Goal: Check status

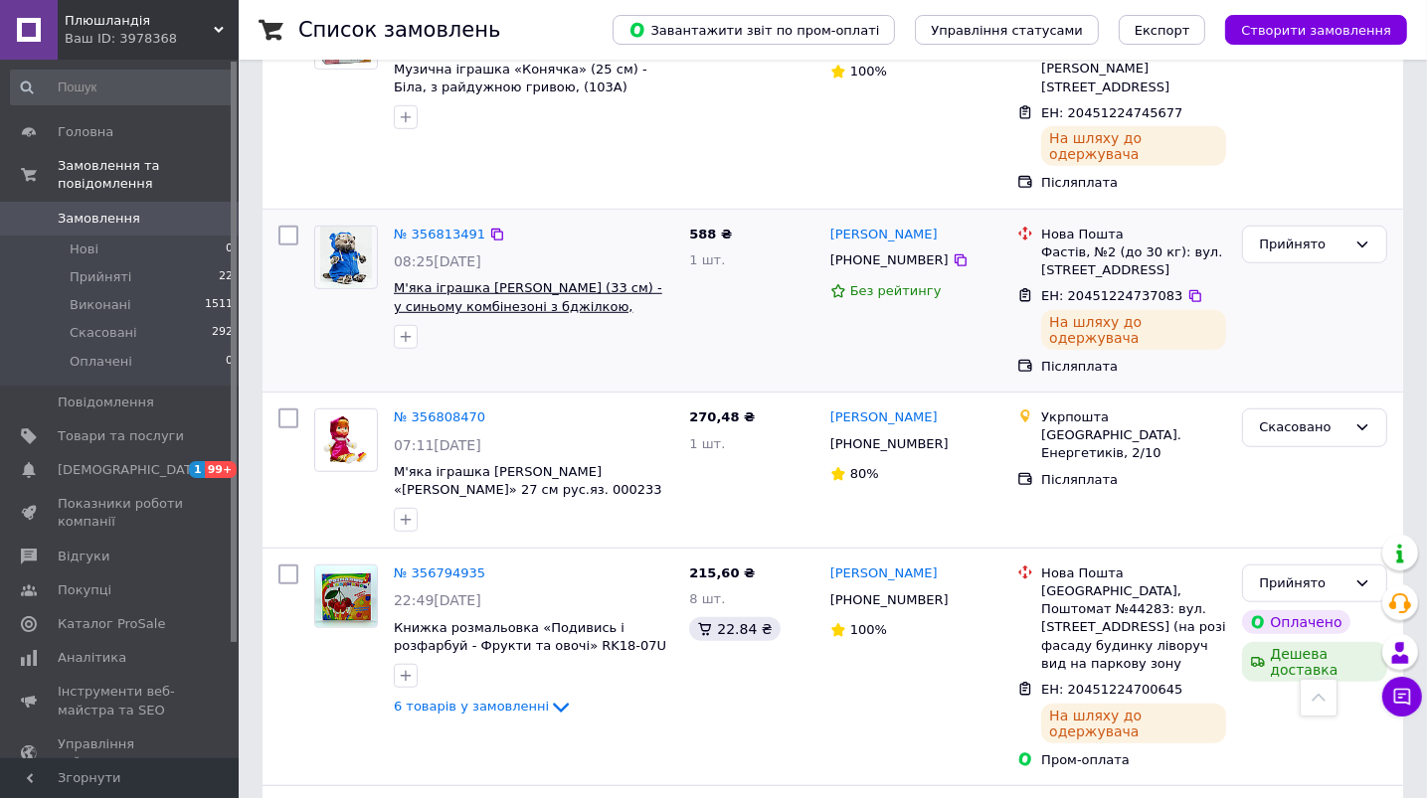
scroll to position [1114, 0]
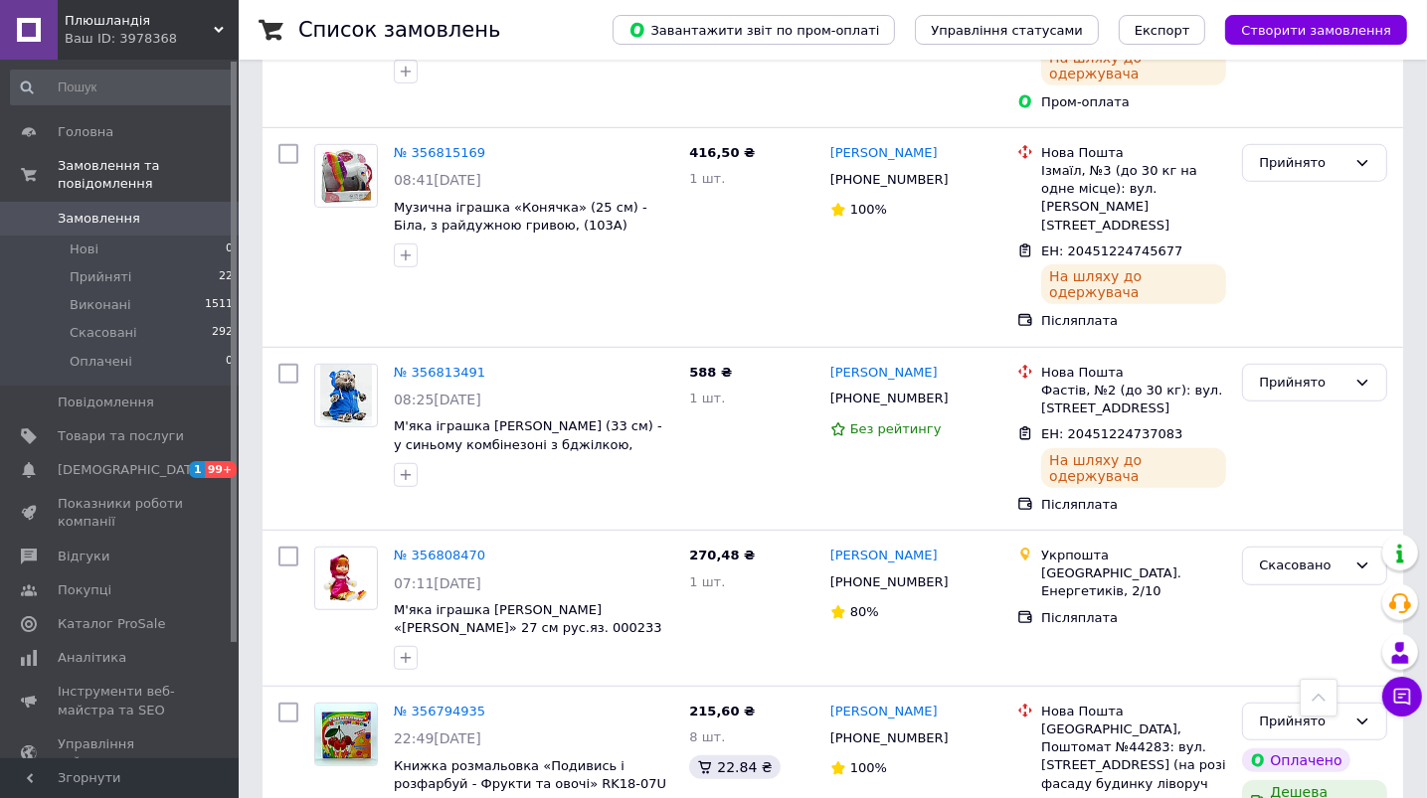
click at [114, 210] on span "Замовлення" at bounding box center [99, 219] width 83 height 18
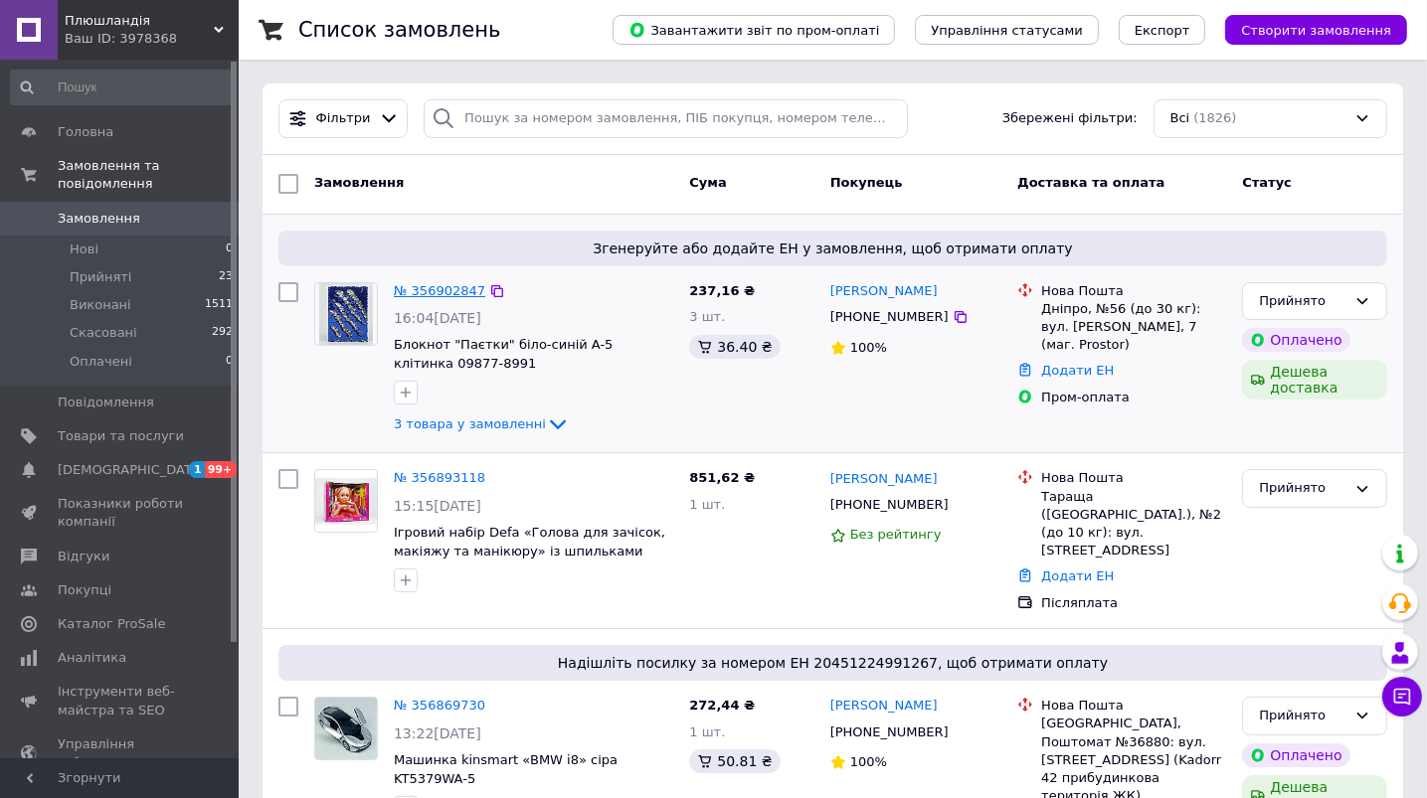
click at [441, 286] on link "№ 356902847" at bounding box center [439, 290] width 91 height 15
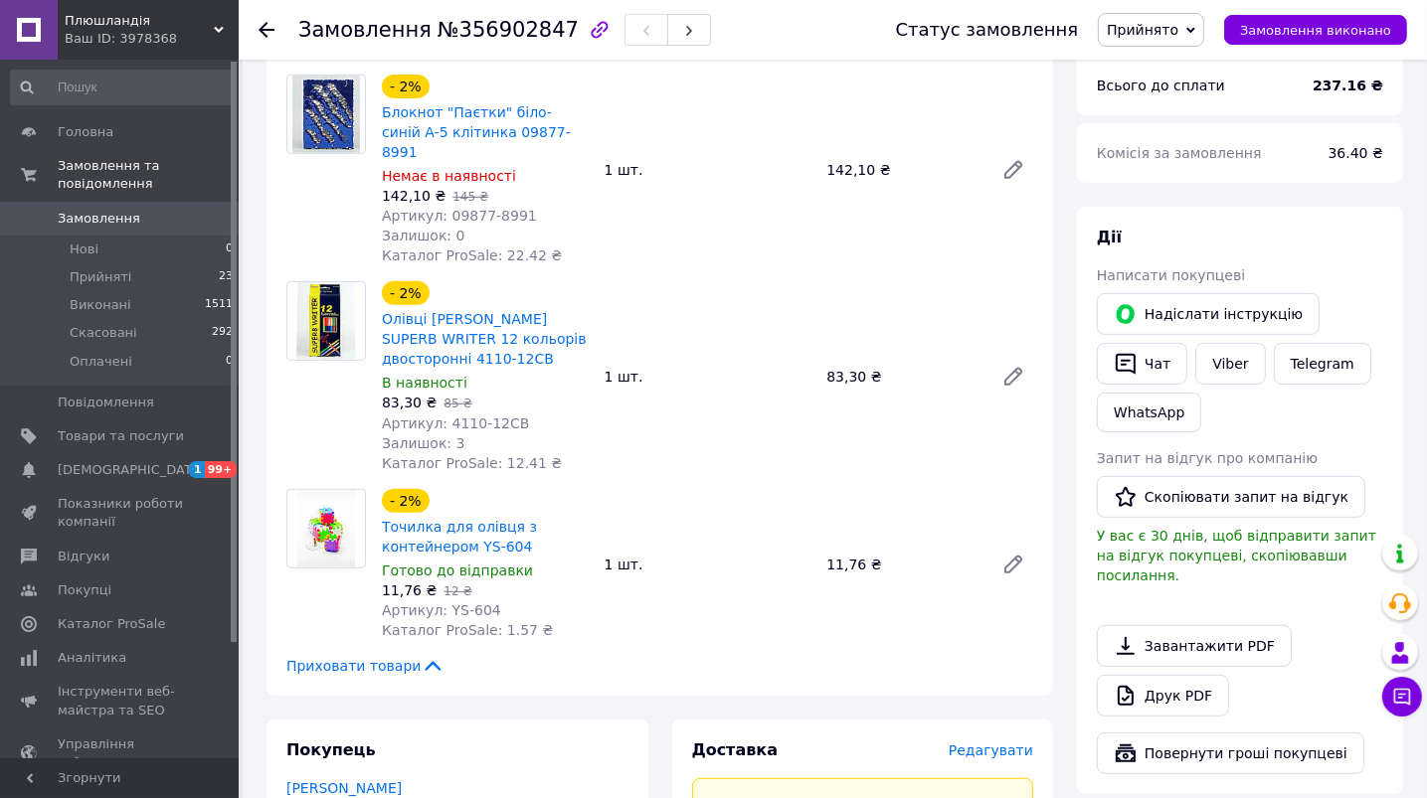
scroll to position [557, 0]
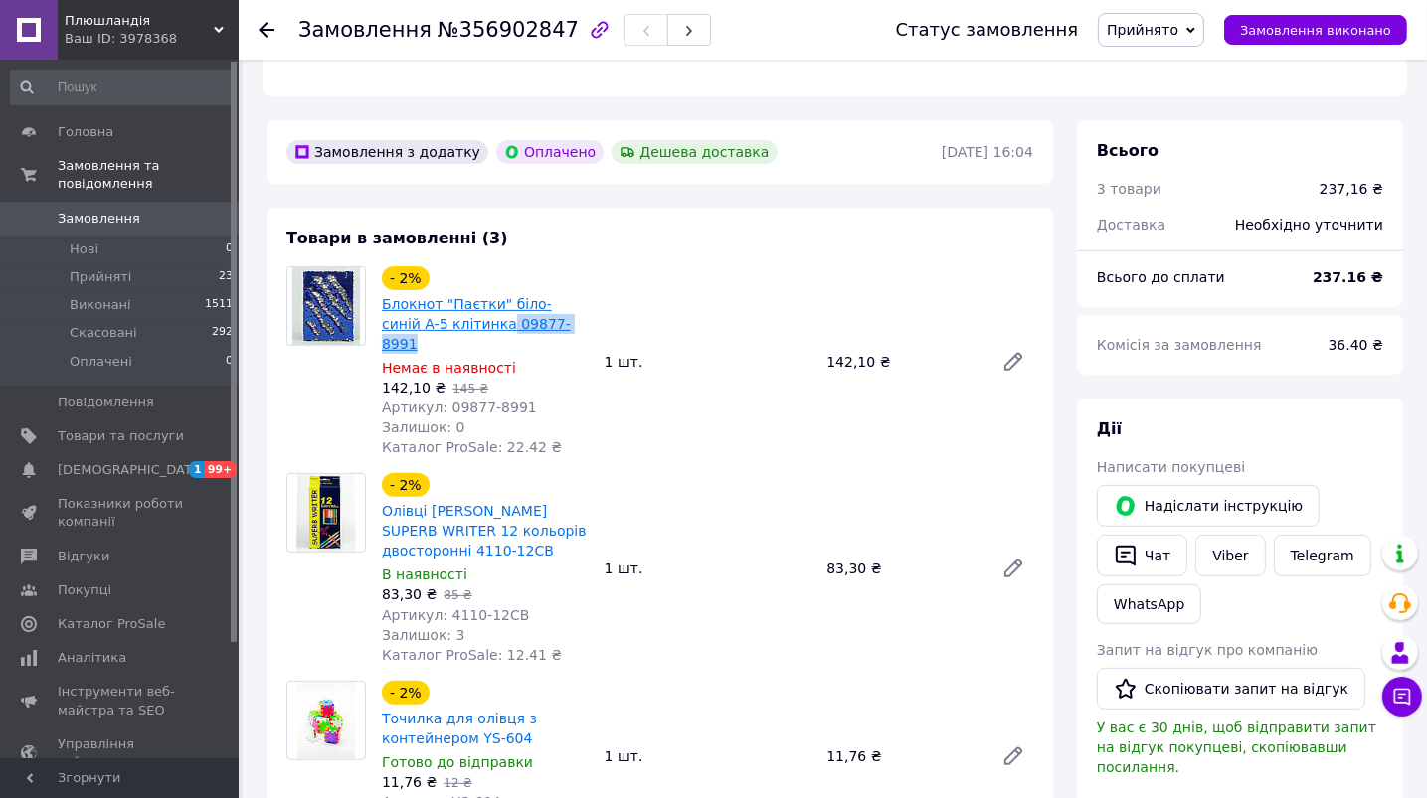
drag, startPoint x: 537, startPoint y: 284, endPoint x: 445, endPoint y: 290, distance: 91.7
click at [445, 294] on span "Блокнот "Паєтки" біло-синій A-5 клітинка 09877-8991" at bounding box center [485, 324] width 207 height 60
copy link "09877-8991"
click at [99, 210] on span "Замовлення" at bounding box center [99, 219] width 83 height 18
